Goal: Find specific page/section: Find specific page/section

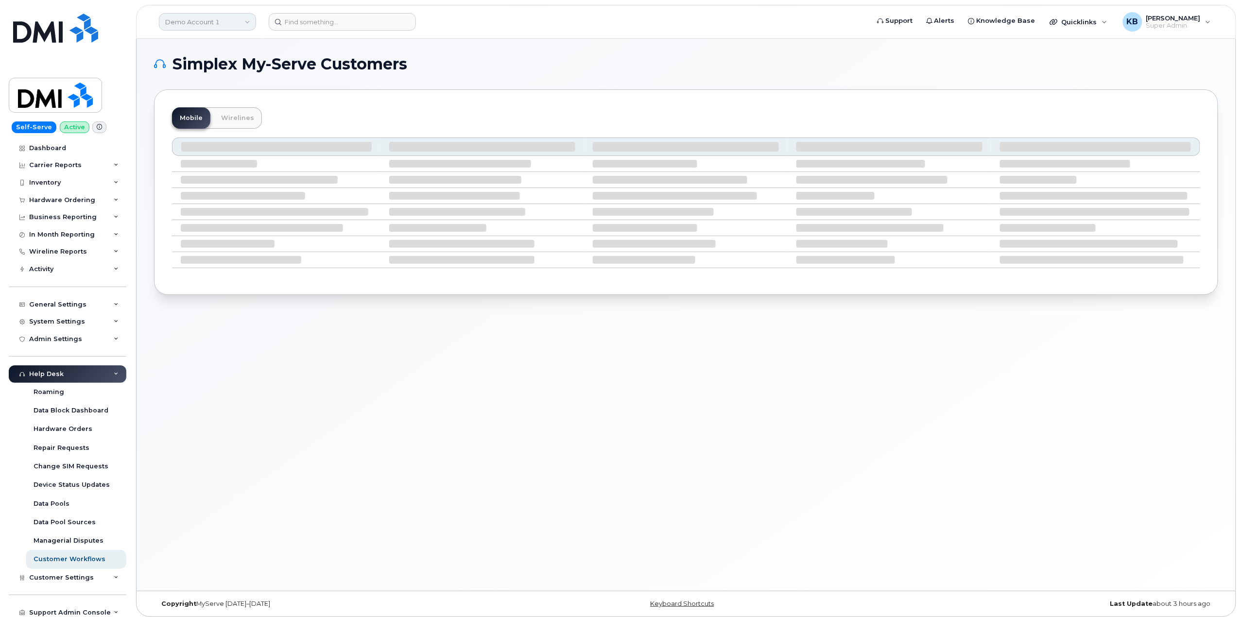
click at [238, 19] on link "Demo Account 1" at bounding box center [207, 21] width 97 height 17
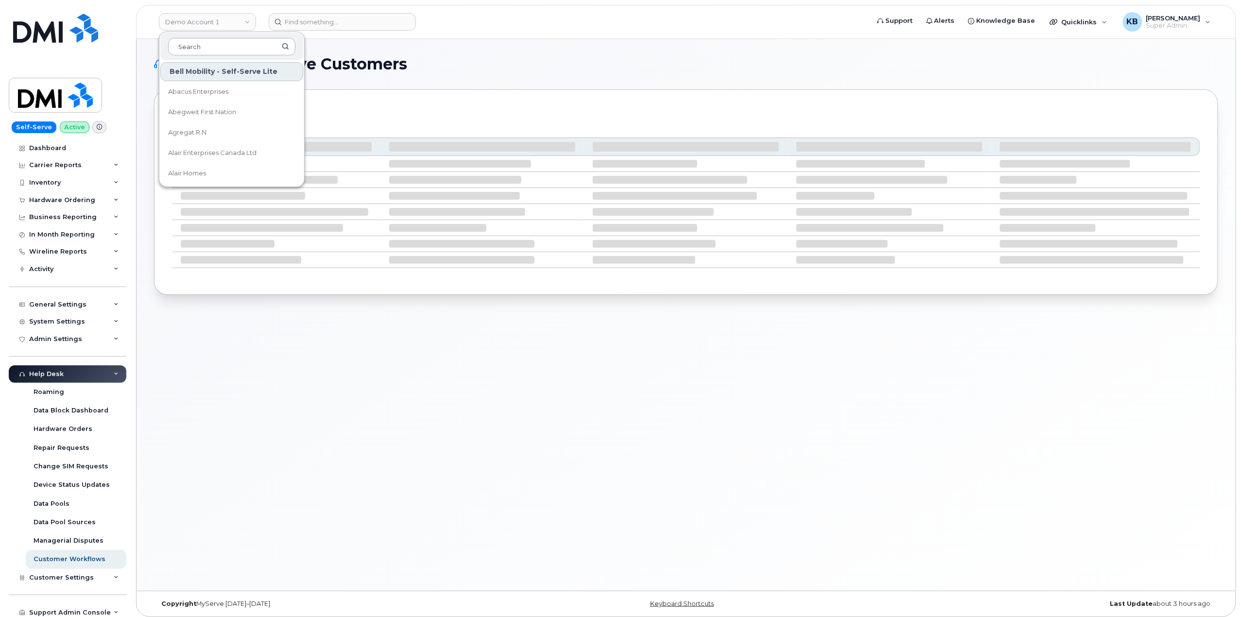
click at [201, 52] on input at bounding box center [231, 46] width 127 height 17
type input "kiewi"
click at [233, 133] on link "Kiewit Corporation" at bounding box center [231, 132] width 143 height 19
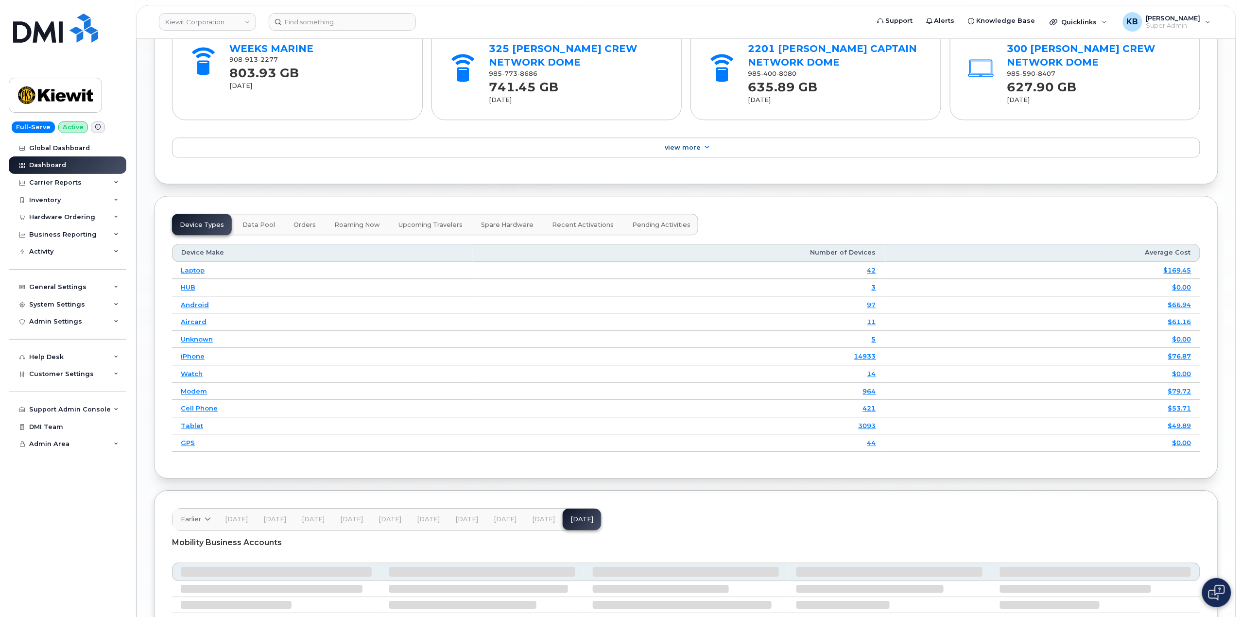
scroll to position [922, 0]
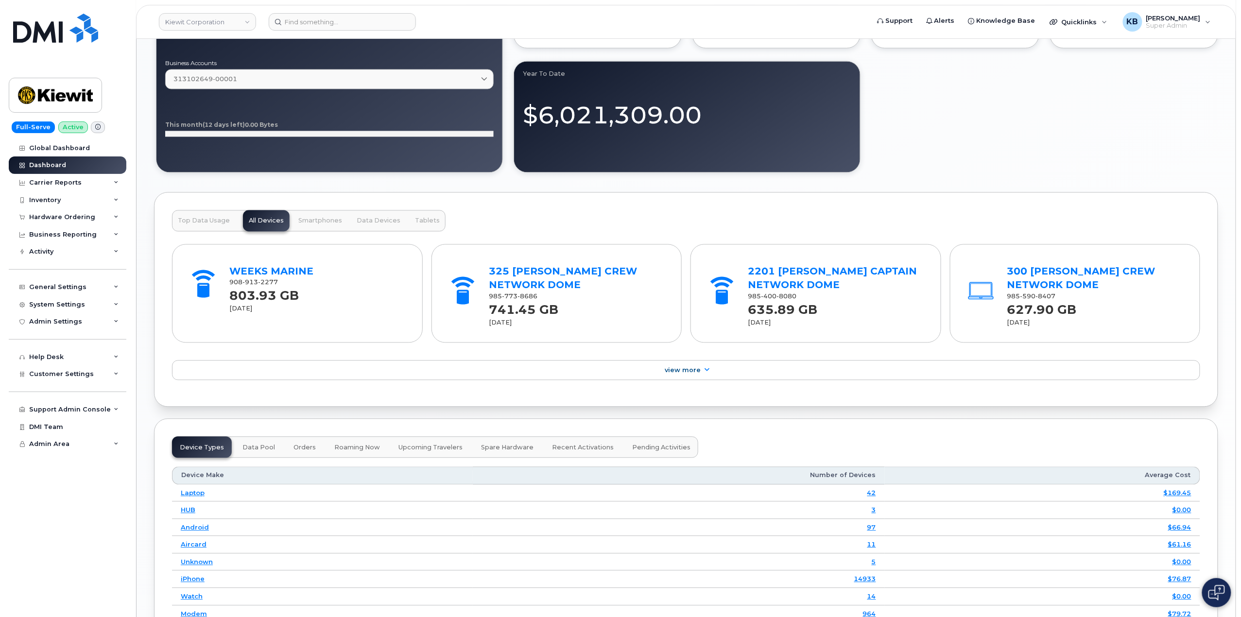
click at [351, 230] on button "Smartphones" at bounding box center [378, 220] width 55 height 21
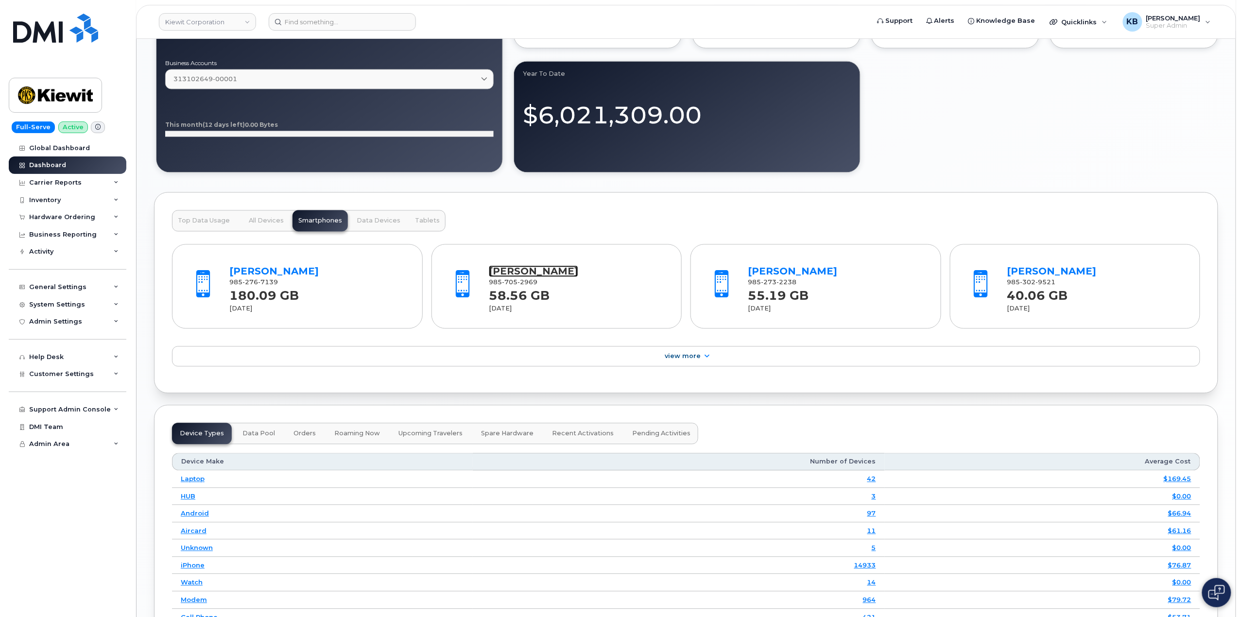
click at [521, 275] on link "[PERSON_NAME]" at bounding box center [533, 272] width 89 height 12
